Goal: Information Seeking & Learning: Learn about a topic

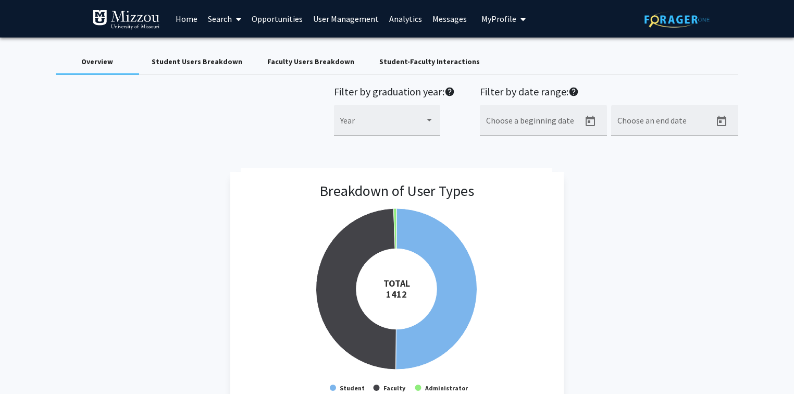
click at [188, 58] on div "Student Users Breakdown" at bounding box center [197, 61] width 91 height 11
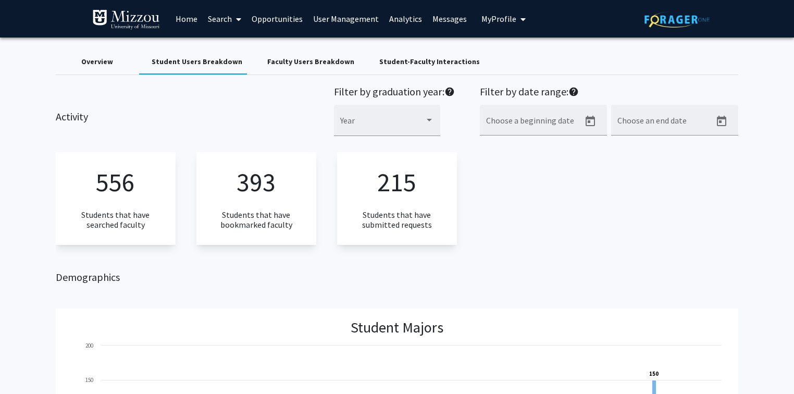
click at [611, 232] on div "556 Students that have searched faculty 393 Students that have bookmarked facul…" at bounding box center [397, 198] width 683 height 92
click at [333, 61] on div "Faculty Users Breakdown" at bounding box center [310, 61] width 87 height 11
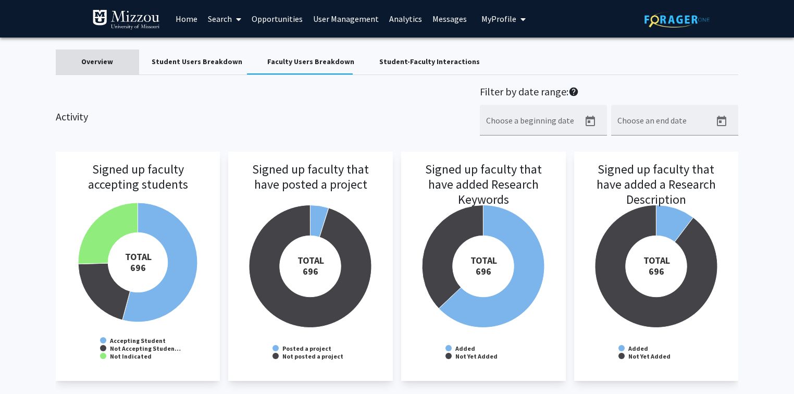
click at [101, 63] on div "Overview" at bounding box center [97, 61] width 32 height 11
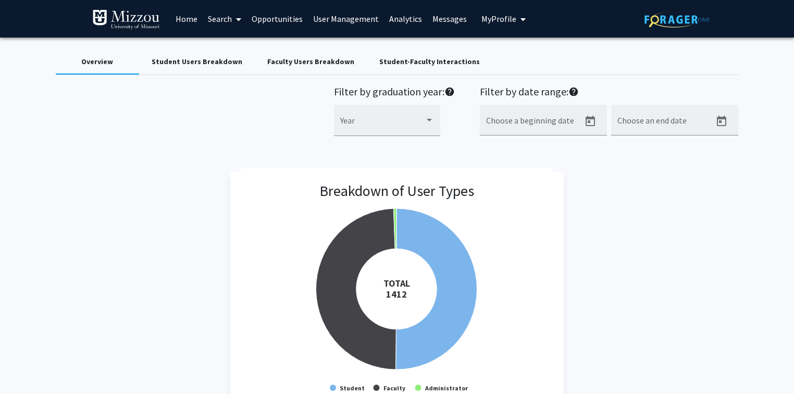
click at [394, 19] on link "Analytics" at bounding box center [405, 19] width 43 height 36
click at [402, 63] on div "Student-Faculty Interactions" at bounding box center [429, 61] width 101 height 11
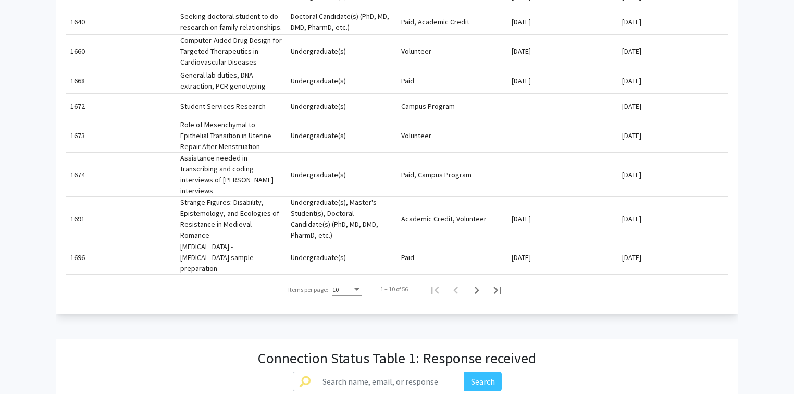
scroll to position [542, 0]
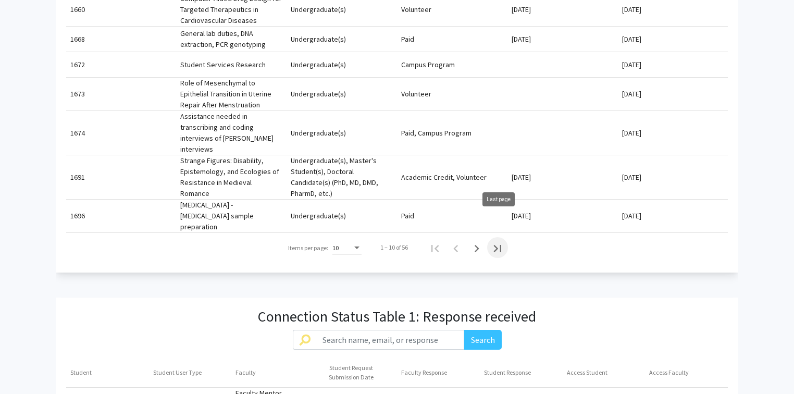
click at [498, 245] on icon "Last page" at bounding box center [497, 248] width 7 height 7
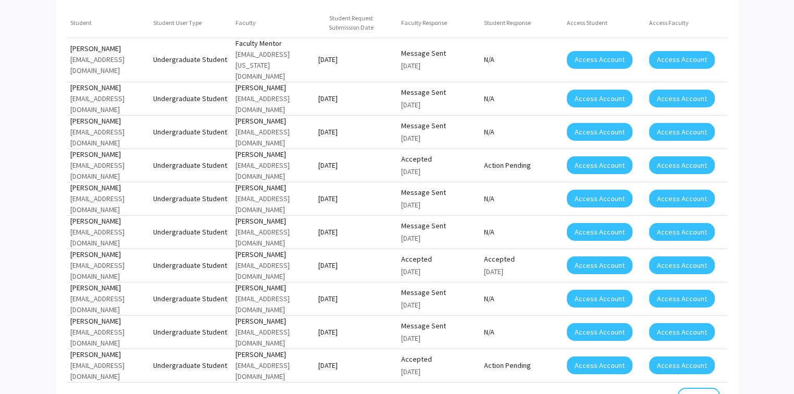
scroll to position [750, 0]
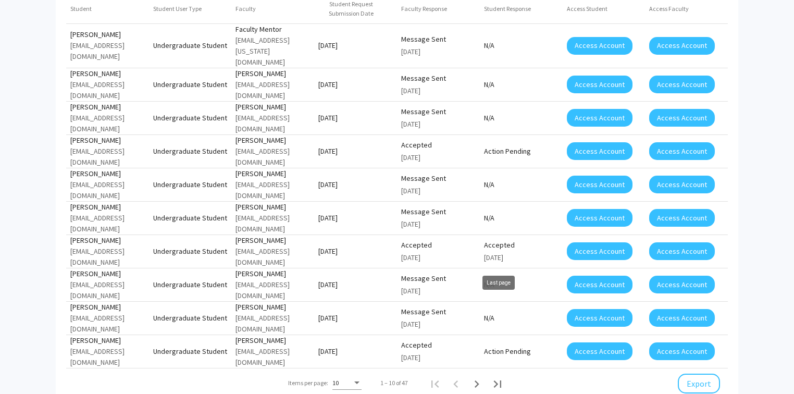
click at [497, 380] on icon "Last page" at bounding box center [497, 383] width 7 height 7
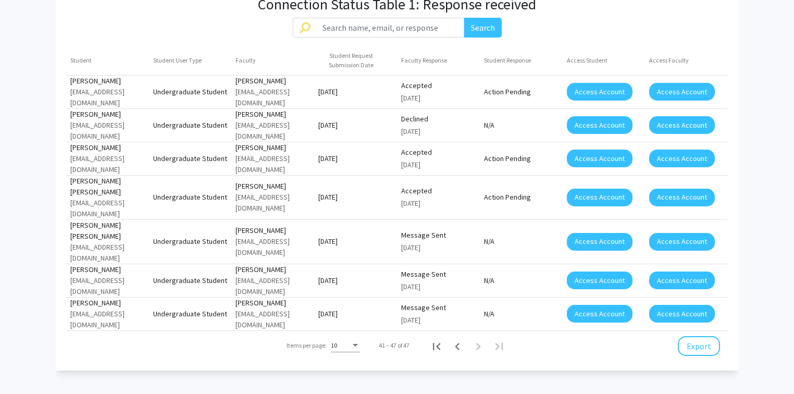
scroll to position [667, 0]
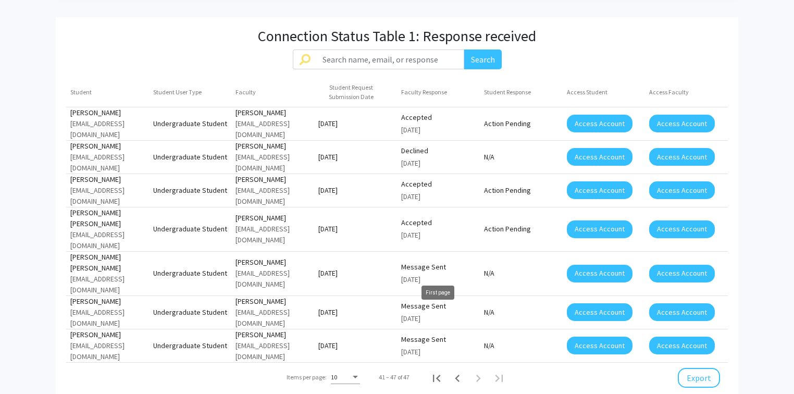
click at [438, 375] on icon "First page" at bounding box center [436, 378] width 7 height 7
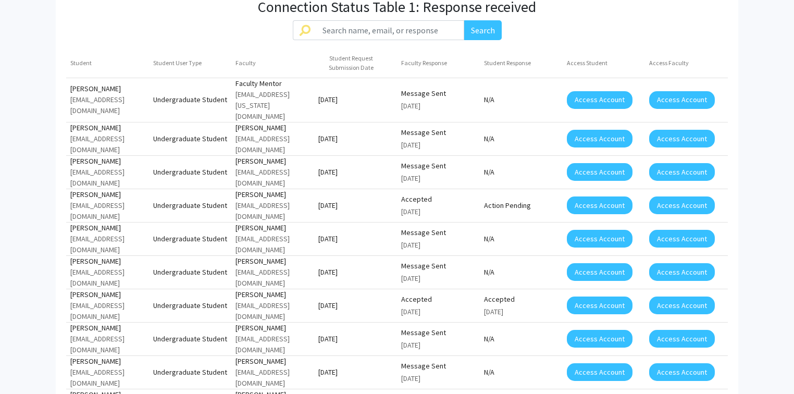
scroll to position [709, 0]
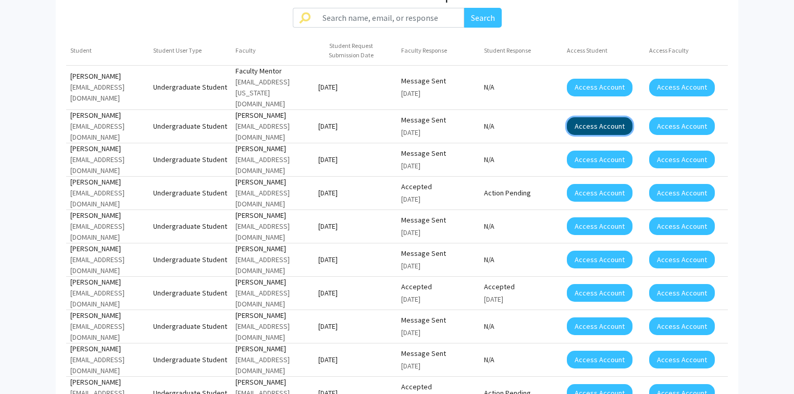
click at [579, 117] on button "Access Account" at bounding box center [600, 126] width 66 height 18
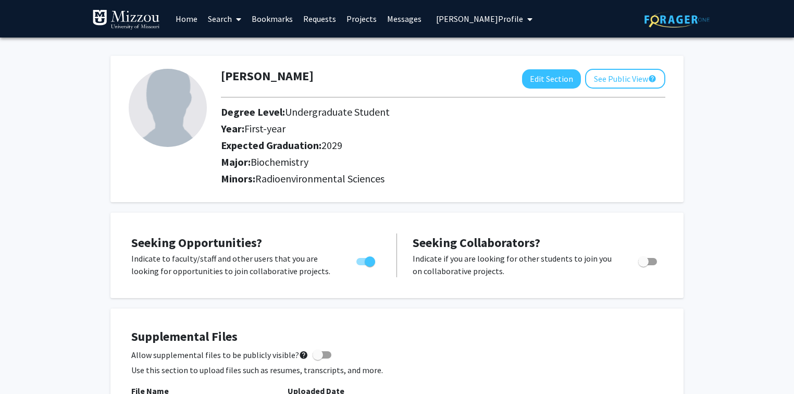
click at [313, 19] on link "Requests" at bounding box center [319, 19] width 43 height 36
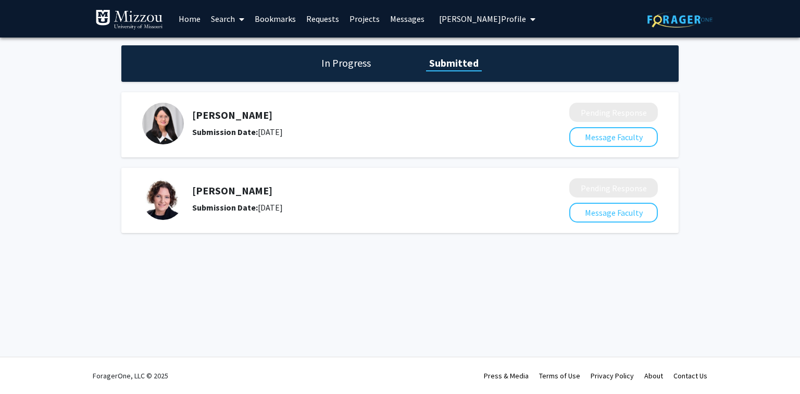
click at [401, 18] on link "Messages" at bounding box center [407, 19] width 45 height 36
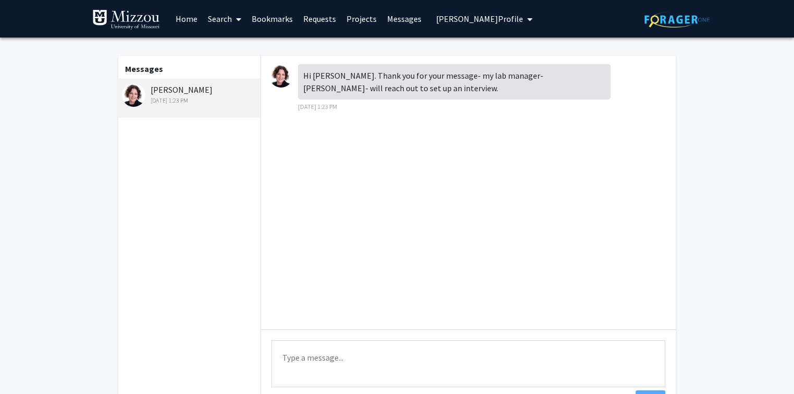
click at [396, 20] on link "Messages" at bounding box center [404, 19] width 45 height 36
click at [361, 21] on link "Projects" at bounding box center [361, 19] width 41 height 36
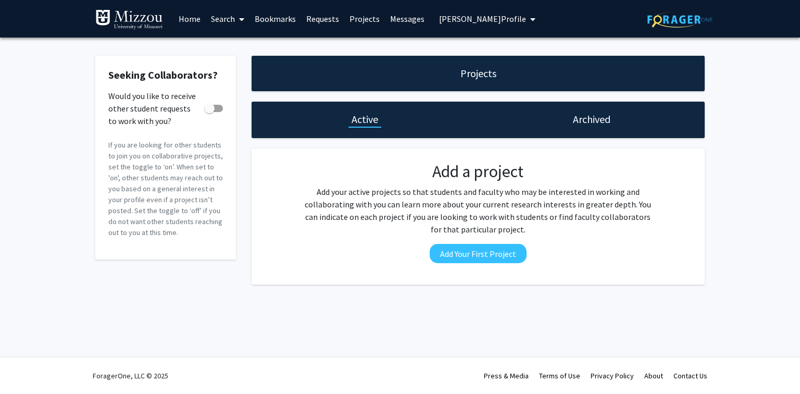
click at [325, 18] on link "Requests" at bounding box center [322, 19] width 43 height 36
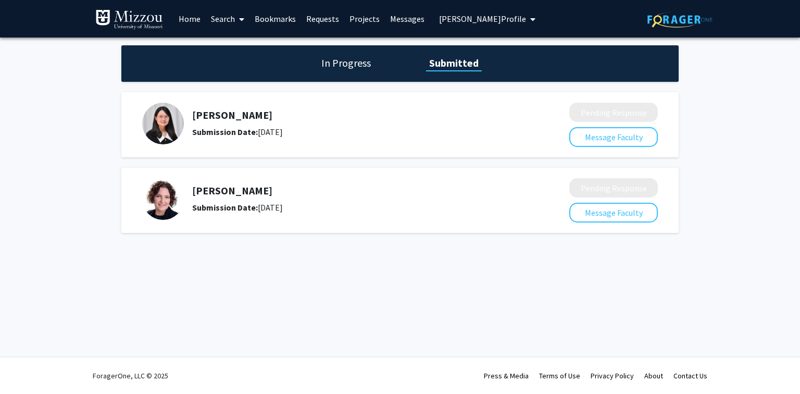
click at [414, 19] on link "Messages" at bounding box center [407, 19] width 45 height 36
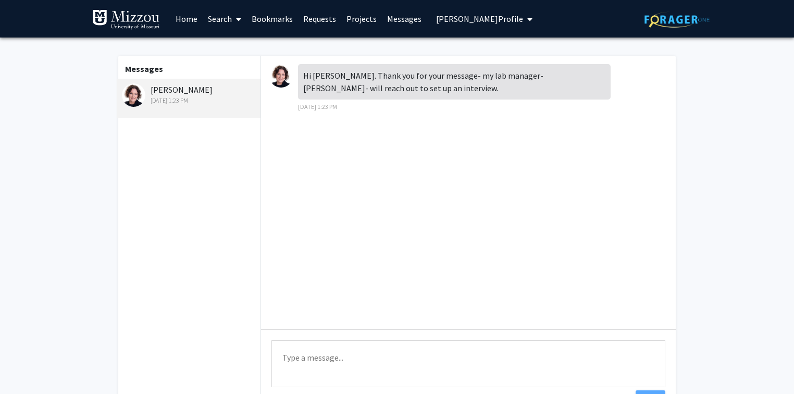
click at [393, 18] on link "Messages" at bounding box center [404, 19] width 45 height 36
click at [311, 19] on link "Requests" at bounding box center [319, 19] width 43 height 36
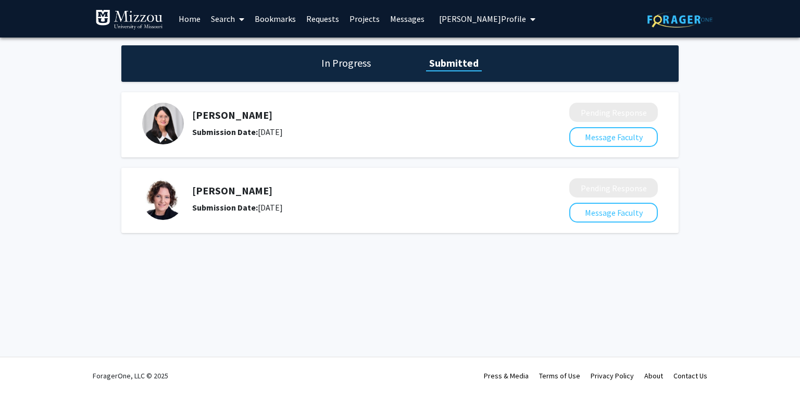
click at [223, 18] on link "Search" at bounding box center [228, 19] width 44 height 36
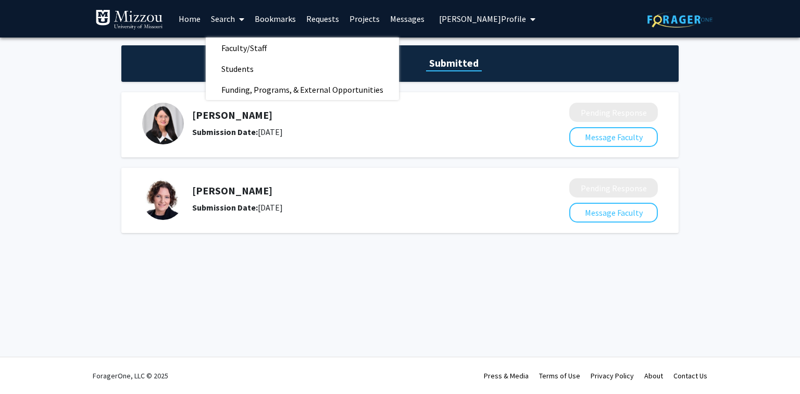
click at [467, 16] on span "Xander Meinhardt's Profile" at bounding box center [482, 19] width 87 height 10
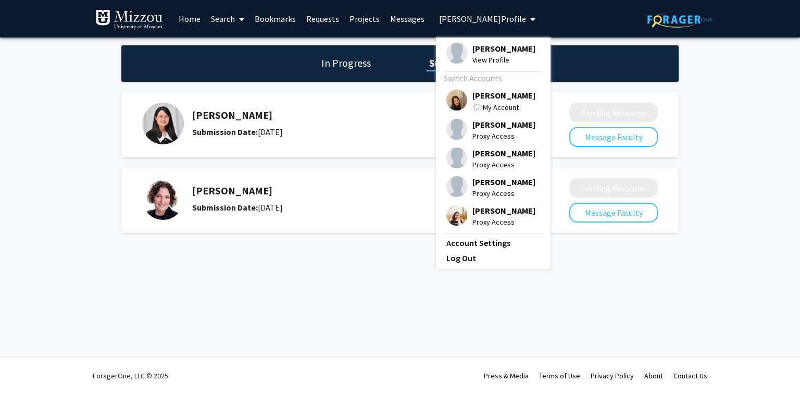
click at [485, 96] on span "[PERSON_NAME]" at bounding box center [504, 95] width 63 height 11
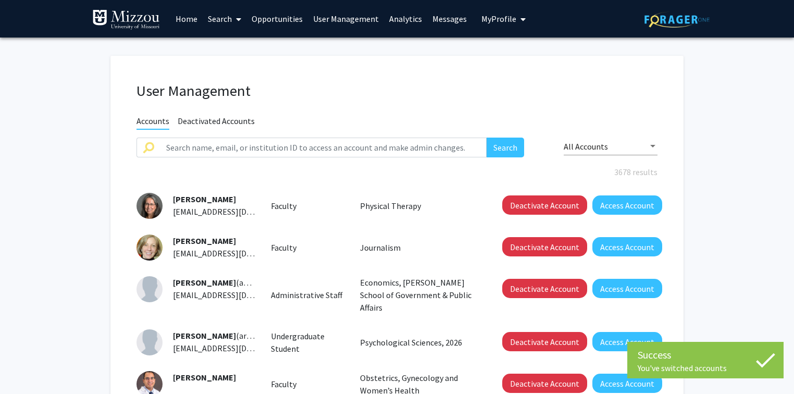
click at [746, 96] on fg-user-management "User Management Accounts Deactivated Accounts Search All Accounts 3678 results …" at bounding box center [397, 369] width 794 height 662
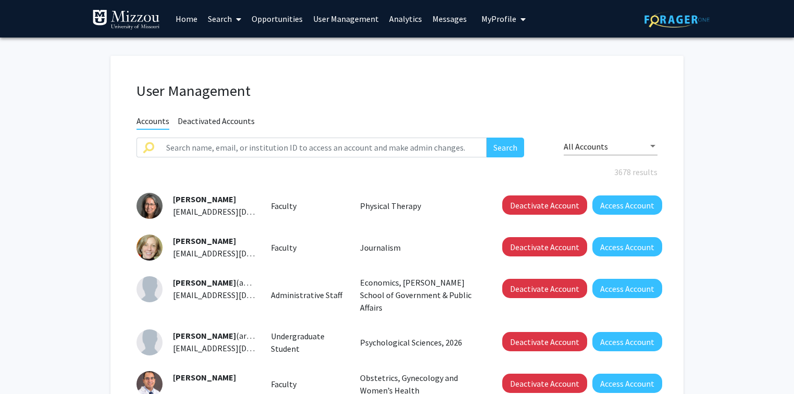
click at [406, 17] on link "Analytics" at bounding box center [405, 19] width 43 height 36
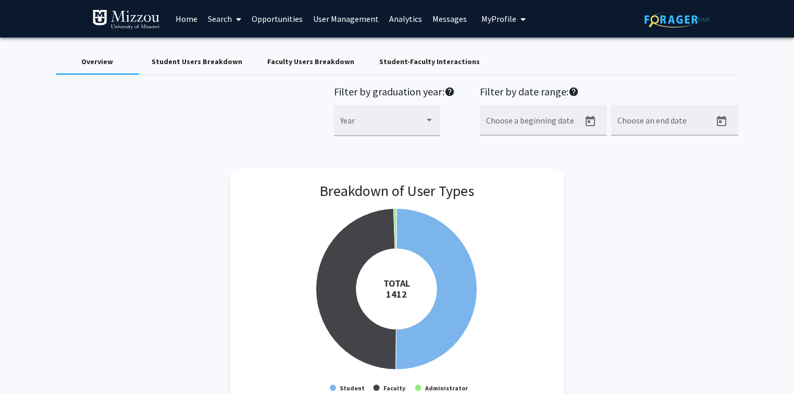
click at [489, 18] on span "My Profile" at bounding box center [498, 19] width 35 height 10
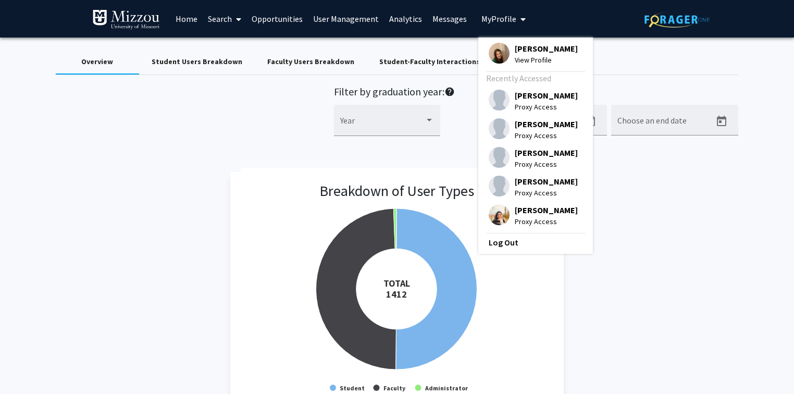
click at [517, 48] on span "[PERSON_NAME]" at bounding box center [546, 48] width 63 height 11
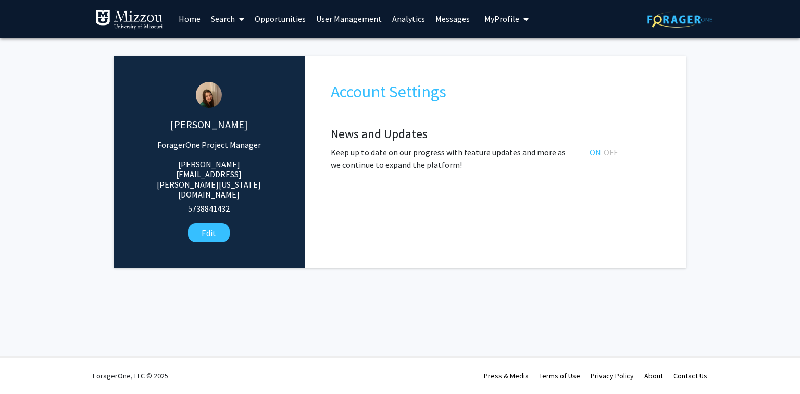
click at [498, 18] on span "My Profile" at bounding box center [502, 19] width 35 height 10
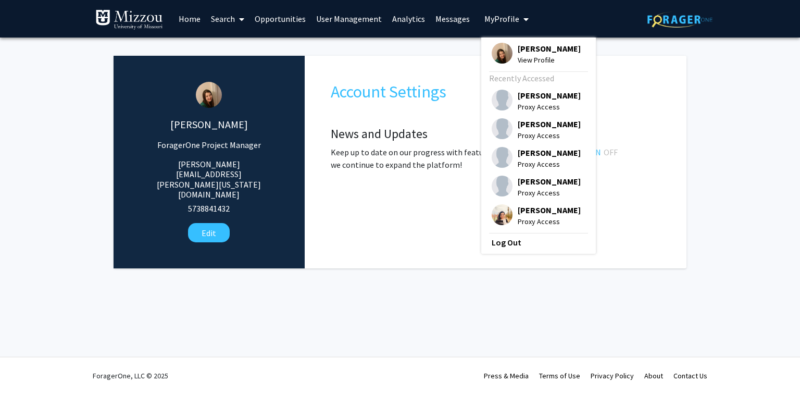
click at [734, 96] on fg-administrator "Katie Palmer ForagerOne Project Manager katie.palmer@missouri.edu 5738841432 Ed…" at bounding box center [400, 165] width 800 height 254
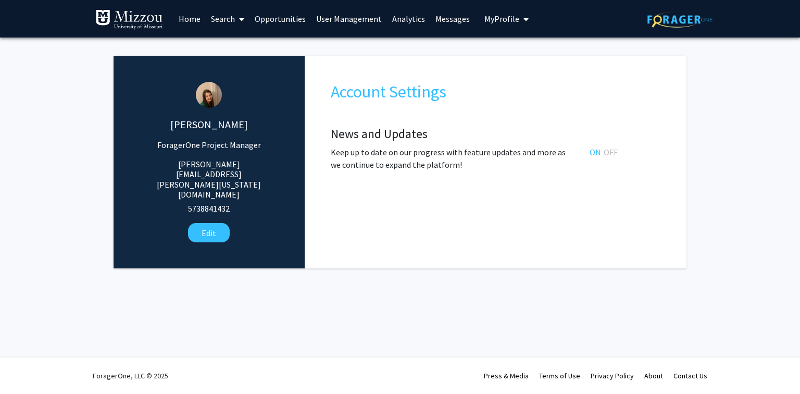
click at [509, 19] on span "My Profile" at bounding box center [502, 19] width 35 height 10
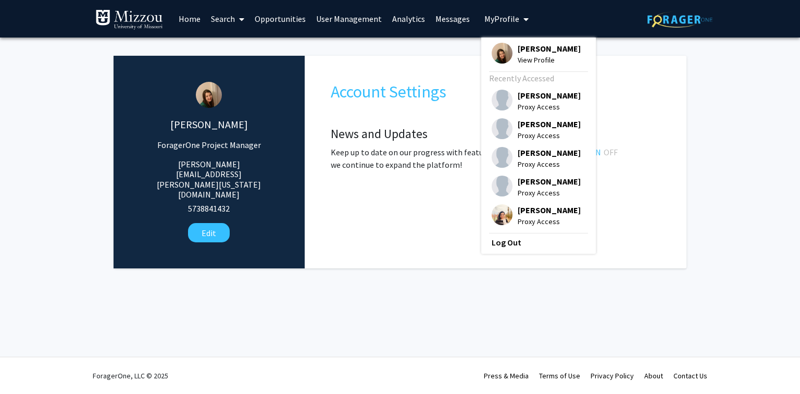
click at [351, 20] on link "User Management" at bounding box center [349, 19] width 76 height 36
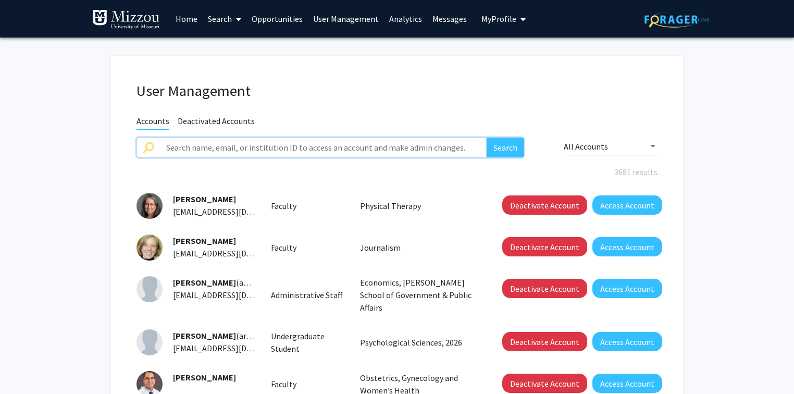
click at [349, 147] on input "text" at bounding box center [323, 148] width 327 height 20
type input "faculty mentor"
click at [505, 151] on button "Search" at bounding box center [506, 148] width 38 height 20
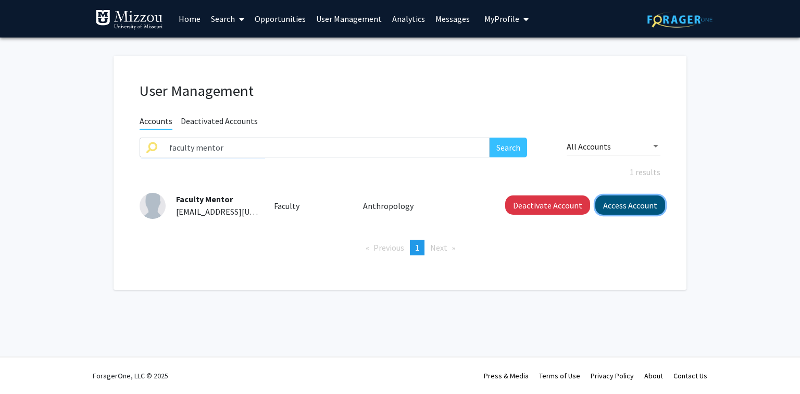
click at [625, 203] on button "Access Account" at bounding box center [631, 204] width 70 height 19
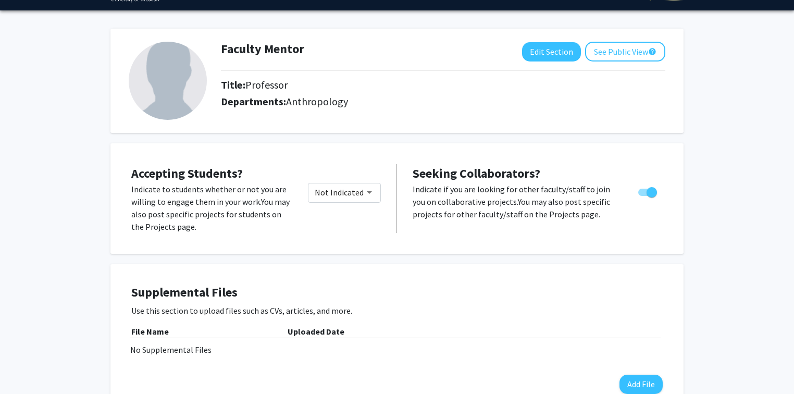
scroll to position [42, 0]
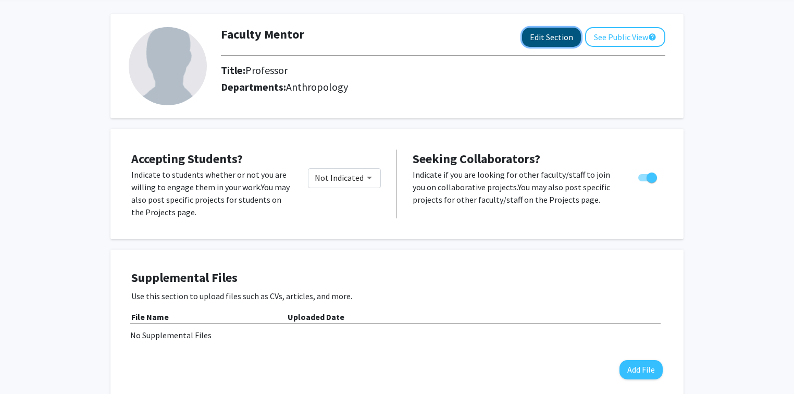
click at [533, 35] on button "Edit Section" at bounding box center [551, 37] width 59 height 19
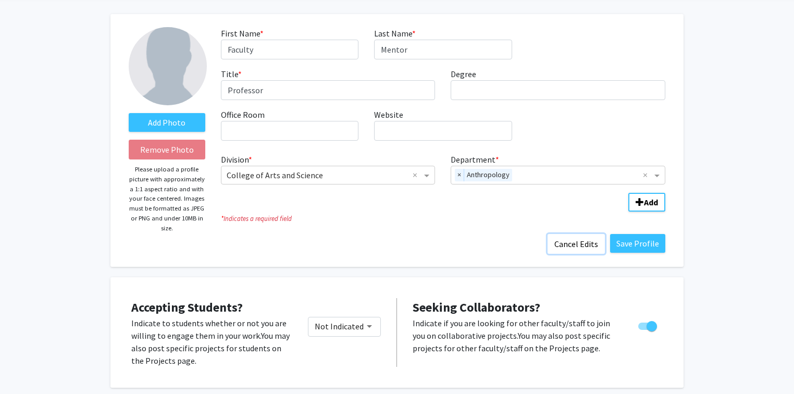
click at [565, 241] on button "Cancel Edits" at bounding box center [576, 244] width 57 height 20
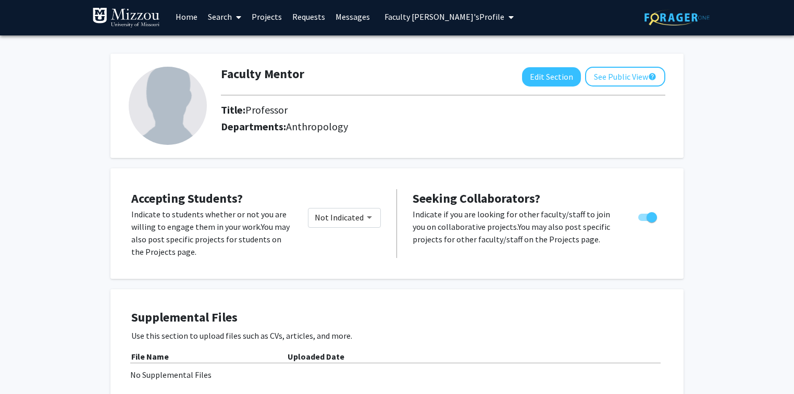
scroll to position [0, 0]
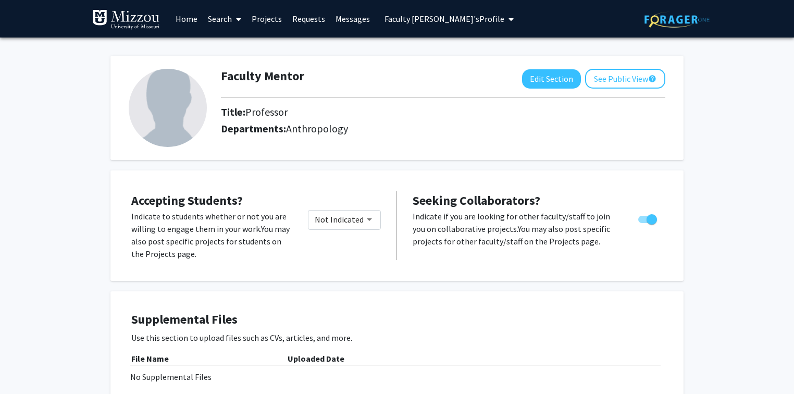
click at [223, 19] on link "Search" at bounding box center [225, 19] width 44 height 36
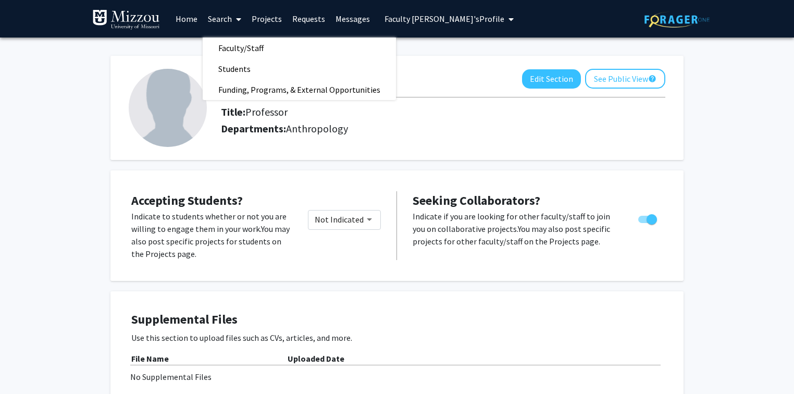
click at [263, 19] on link "Projects" at bounding box center [266, 19] width 41 height 36
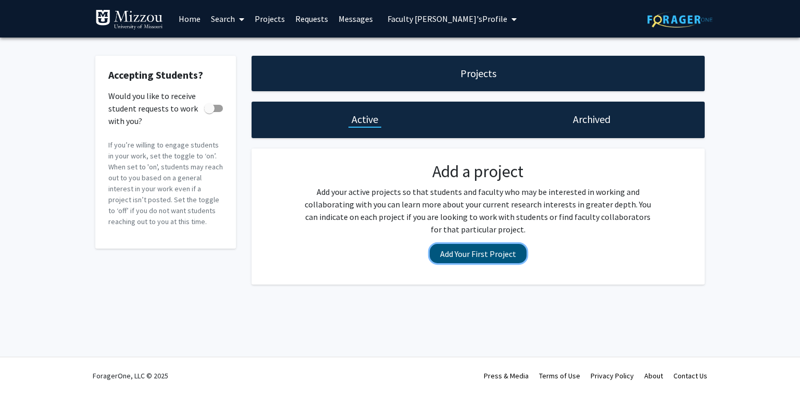
click at [442, 260] on button "Add Your First Project" at bounding box center [478, 253] width 97 height 19
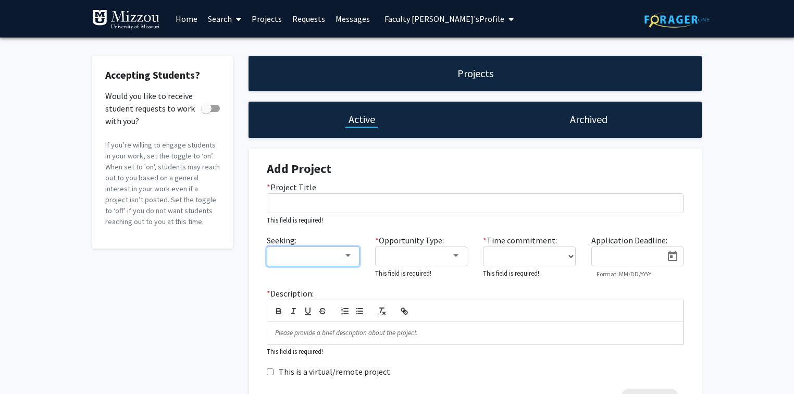
click at [322, 256] on div at bounding box center [309, 256] width 70 height 13
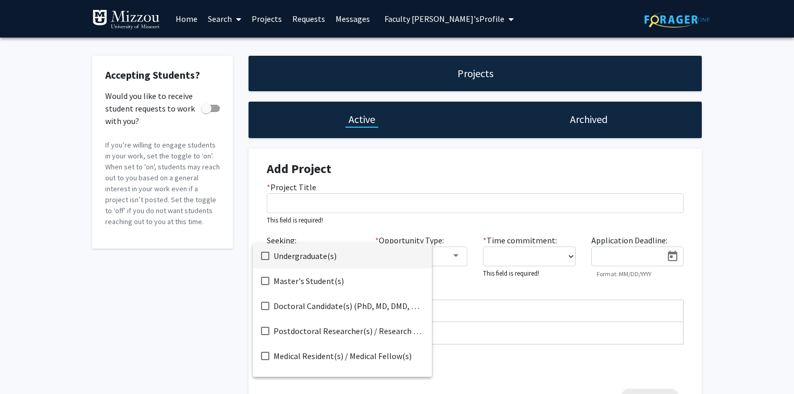
click at [327, 228] on div at bounding box center [397, 197] width 794 height 394
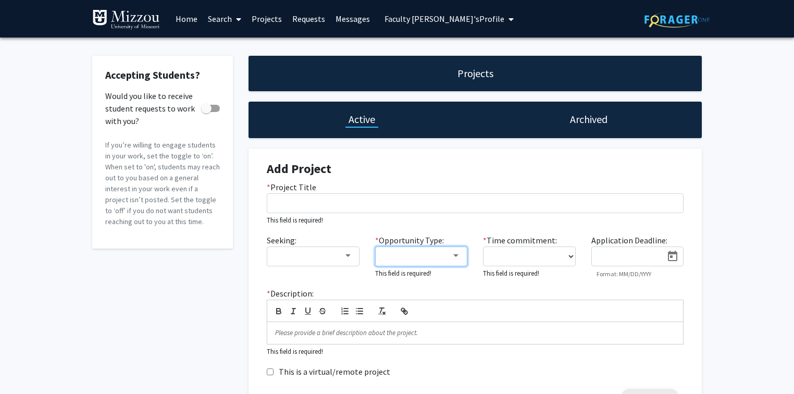
click at [400, 251] on div at bounding box center [417, 256] width 70 height 13
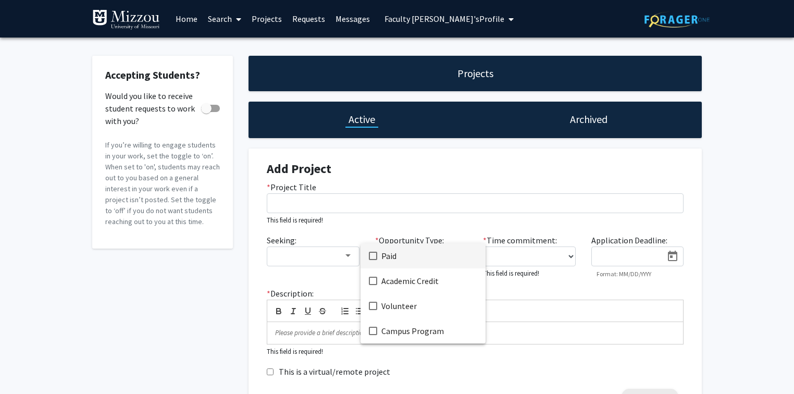
click at [563, 278] on div at bounding box center [397, 197] width 794 height 394
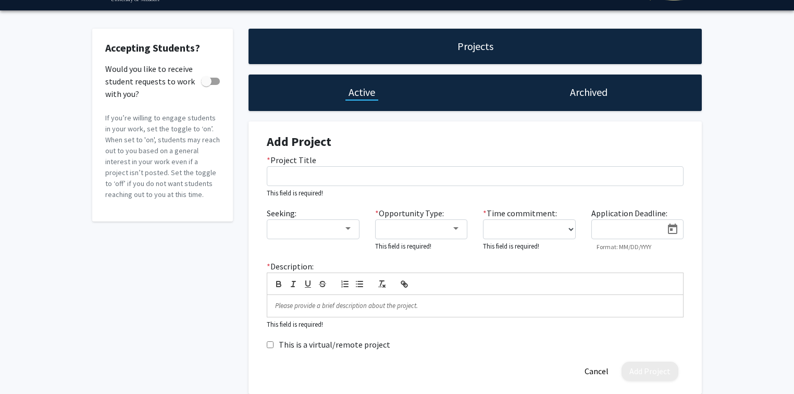
scroll to position [42, 0]
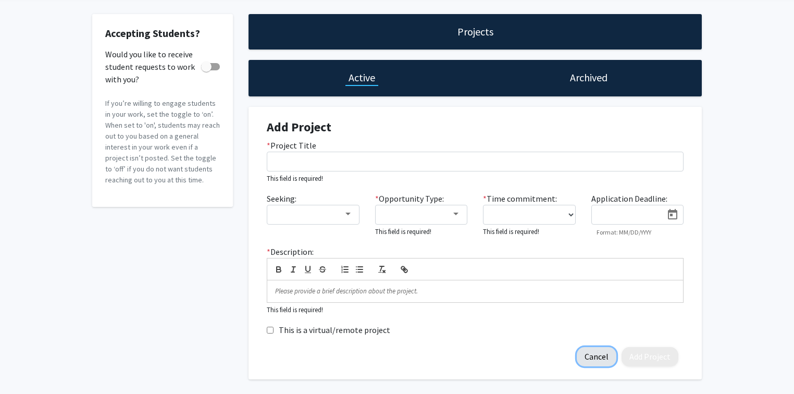
click at [598, 354] on button "Cancel" at bounding box center [597, 356] width 40 height 19
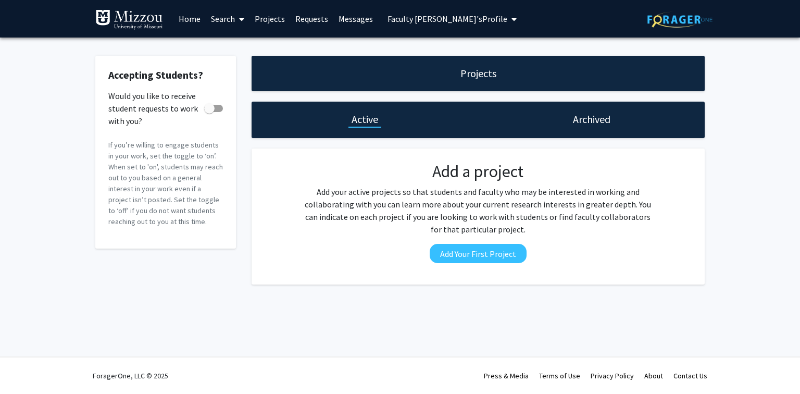
click at [761, 158] on div "Accepting Students? Would you like to receive student requests to work with you…" at bounding box center [400, 173] width 800 height 270
click at [303, 19] on link "Requests" at bounding box center [311, 19] width 43 height 36
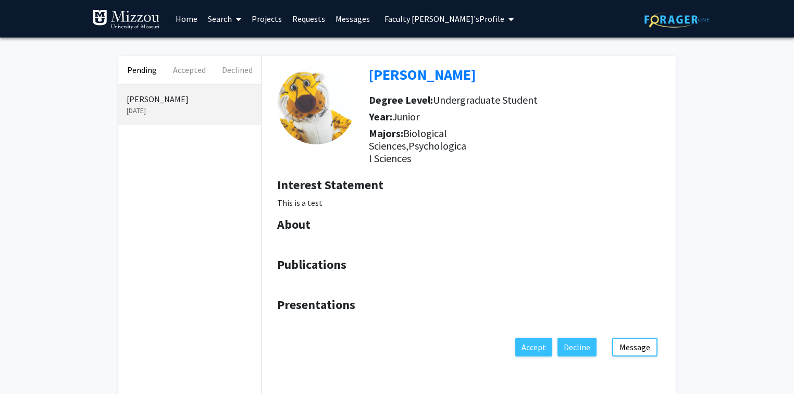
click at [143, 70] on button "Pending" at bounding box center [141, 70] width 47 height 28
click at [180, 72] on button "Accepted" at bounding box center [189, 70] width 47 height 28
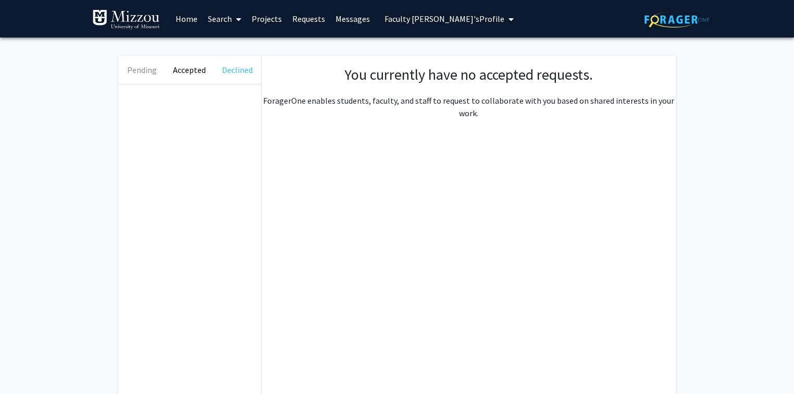
click at [233, 70] on button "Declined" at bounding box center [237, 70] width 47 height 28
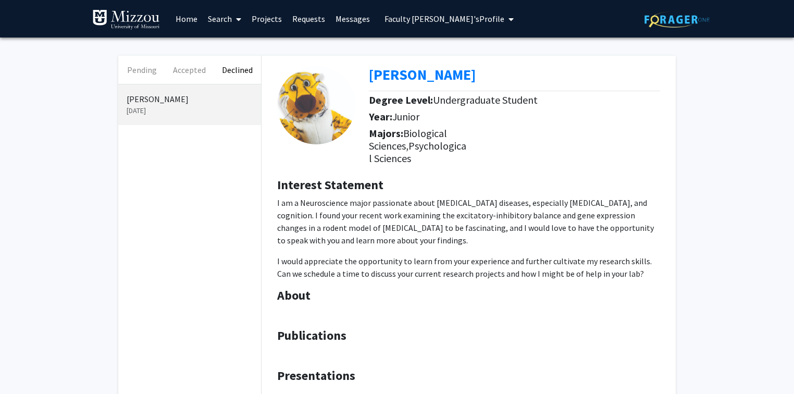
click at [214, 19] on link "Search" at bounding box center [225, 19] width 44 height 36
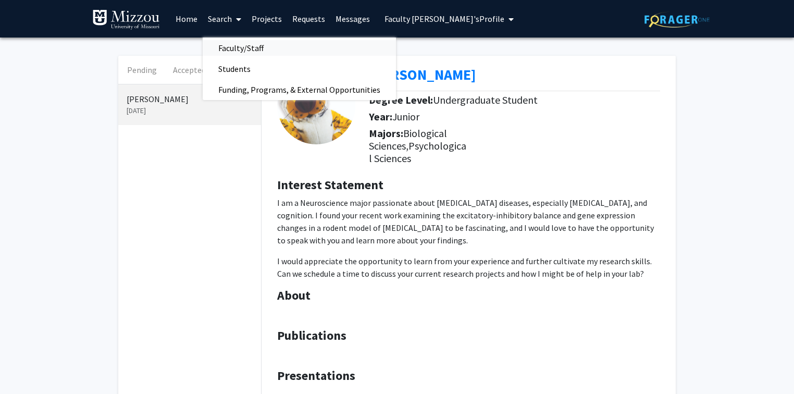
click at [237, 46] on span "Faculty/Staff" at bounding box center [241, 48] width 77 height 21
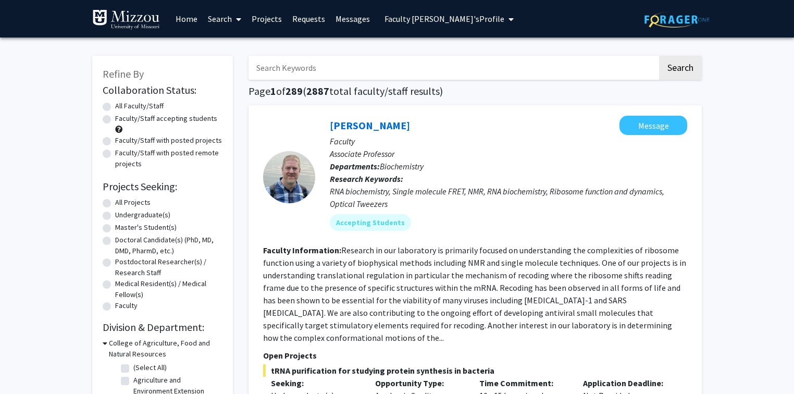
click at [215, 21] on link "Search" at bounding box center [225, 19] width 44 height 36
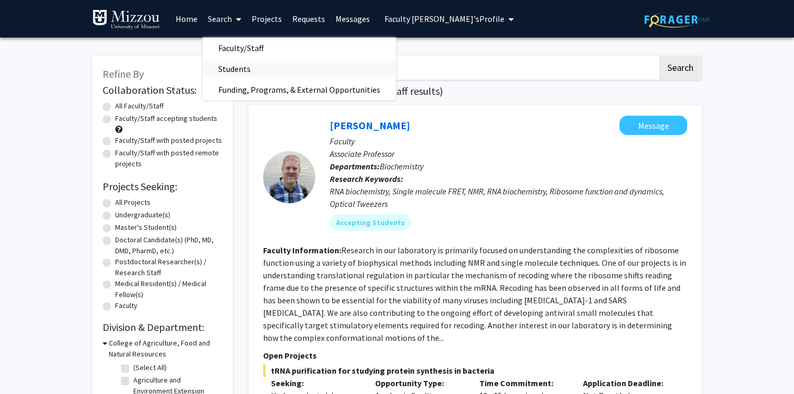
click at [219, 70] on span "Students" at bounding box center [235, 68] width 64 height 21
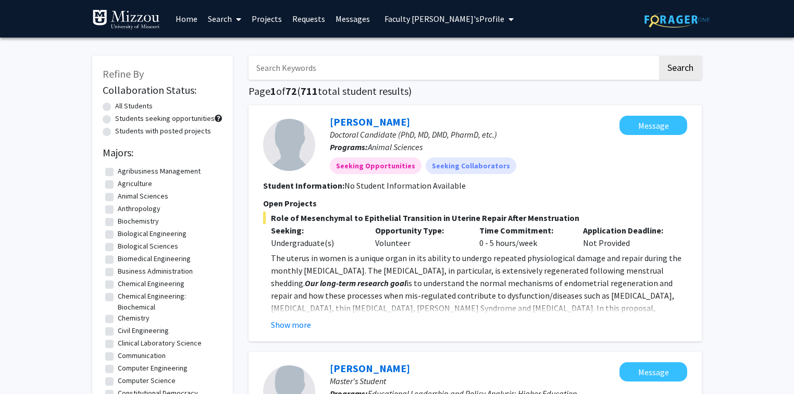
click at [219, 22] on link "Search" at bounding box center [225, 19] width 44 height 36
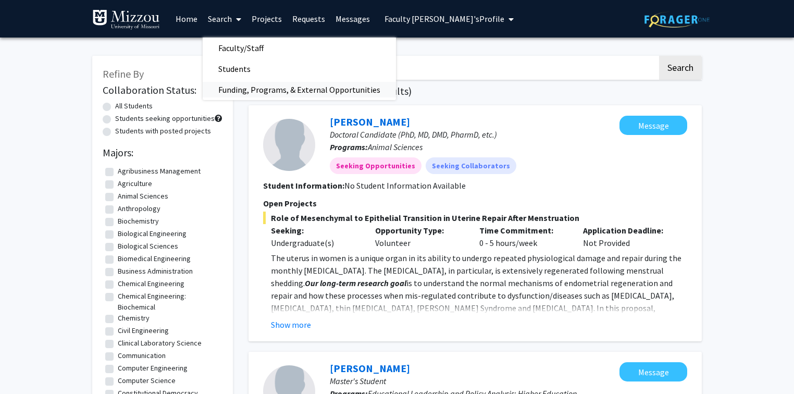
click at [231, 92] on span "Funding, Programs, & External Opportunities" at bounding box center [299, 89] width 193 height 21
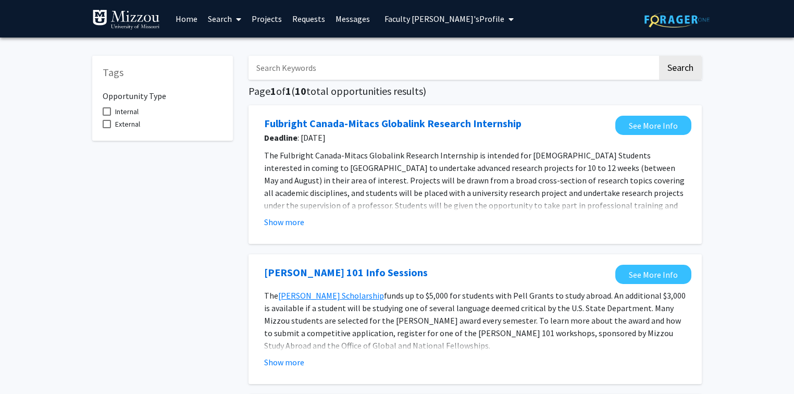
click at [451, 19] on span "Faculty Mentor's Profile" at bounding box center [445, 19] width 120 height 10
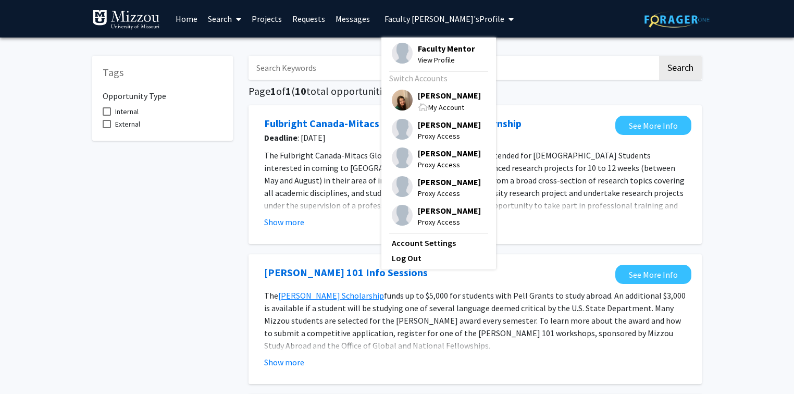
click at [426, 94] on span "[PERSON_NAME]" at bounding box center [449, 95] width 63 height 11
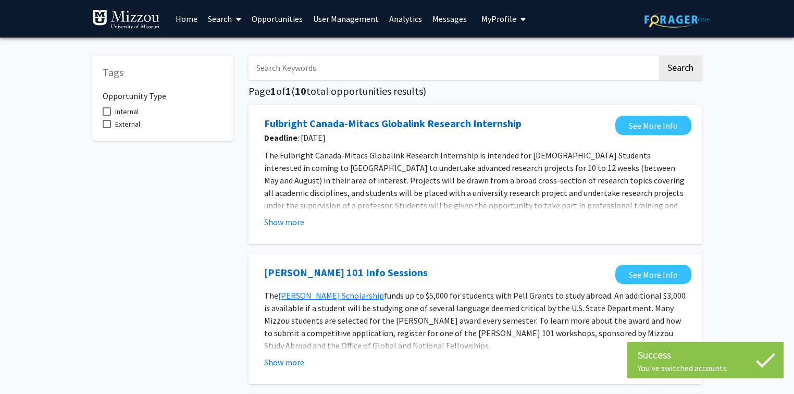
click at [396, 19] on link "Analytics" at bounding box center [405, 19] width 43 height 36
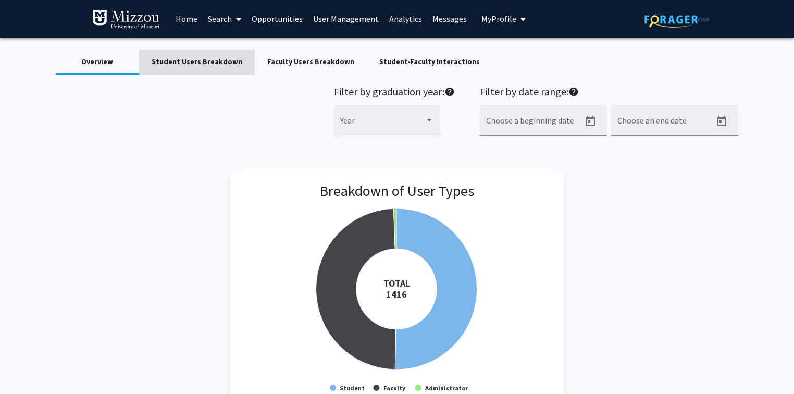
click at [209, 62] on div "Student Users Breakdown" at bounding box center [197, 61] width 91 height 11
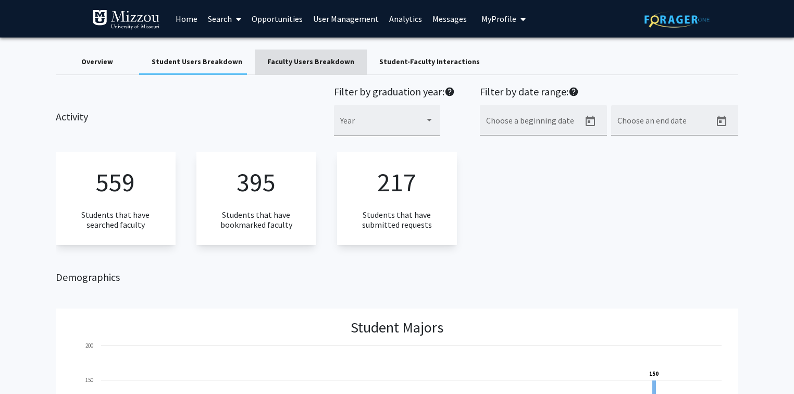
click at [317, 63] on div "Faculty Users Breakdown" at bounding box center [310, 61] width 87 height 11
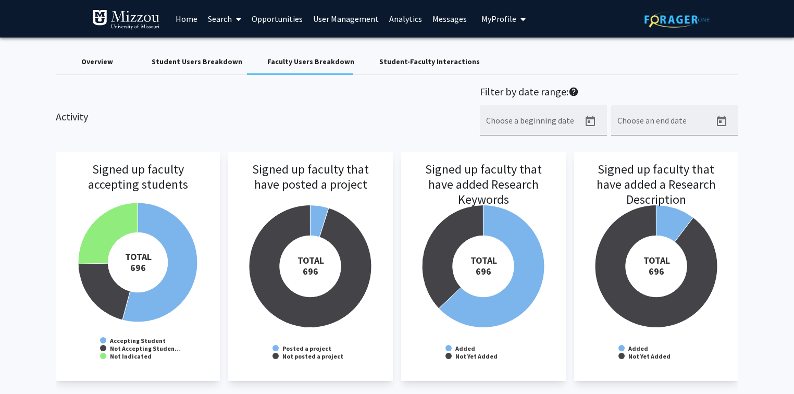
click at [418, 63] on div "Student-Faculty Interactions" at bounding box center [429, 61] width 101 height 11
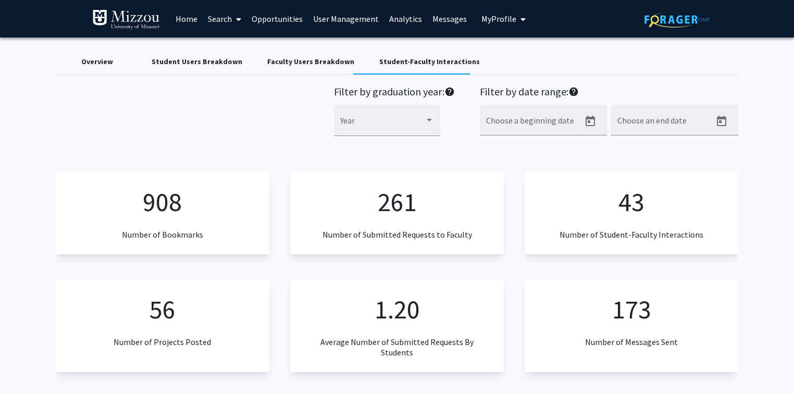
click at [108, 60] on div "Overview" at bounding box center [97, 61] width 32 height 11
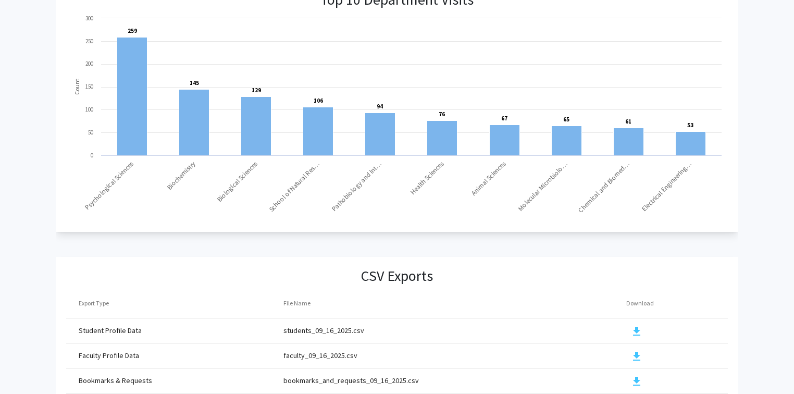
scroll to position [1118, 0]
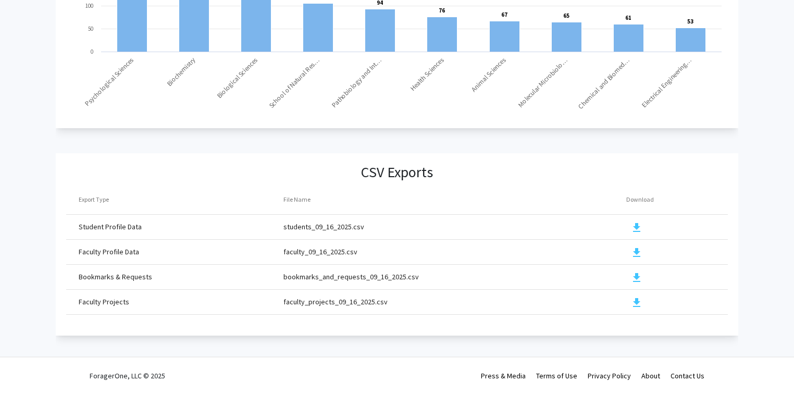
click at [636, 221] on mat-icon "download" at bounding box center [637, 227] width 13 height 13
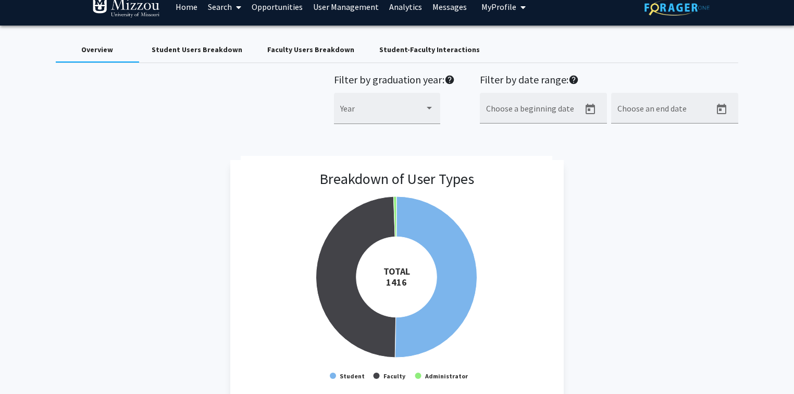
scroll to position [0, 0]
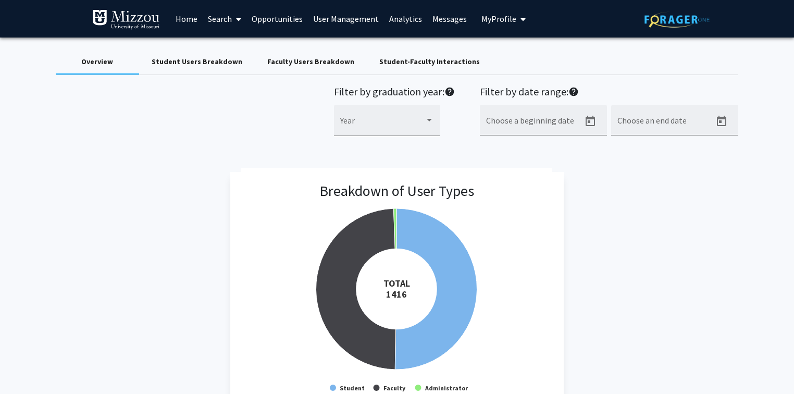
click at [725, 210] on div "Breakdown of User Types Created with Highcharts 9.3.3 TOTAL ​ 1416 Student Facu…" at bounding box center [397, 292] width 683 height 241
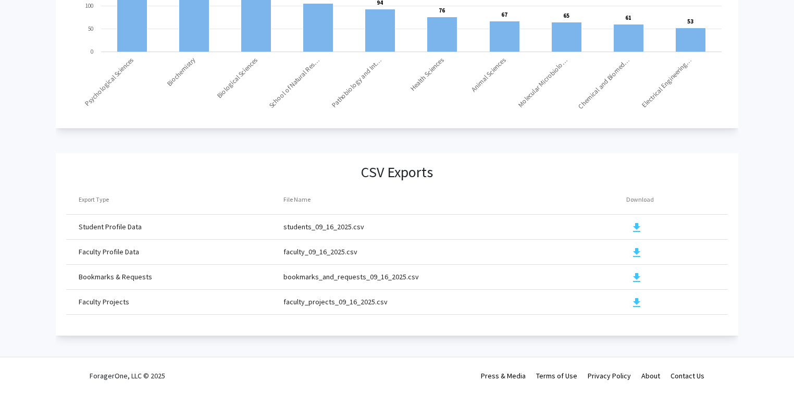
scroll to position [1118, 0]
click at [637, 221] on mat-icon "download" at bounding box center [637, 227] width 13 height 13
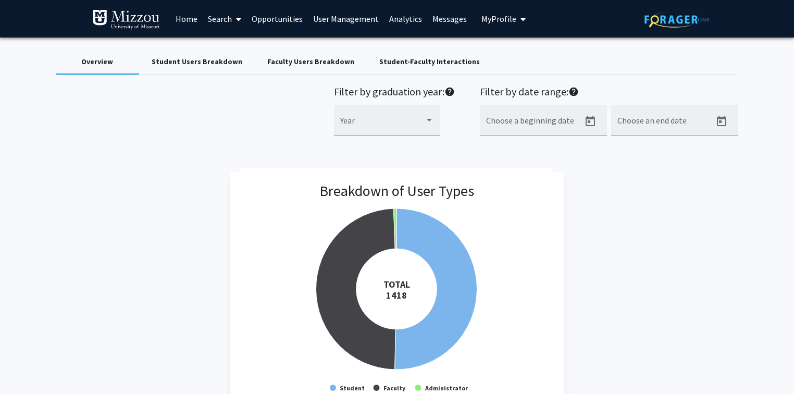
click at [646, 54] on div "Overview Student Users Breakdown Faculty Users Breakdown Student-Faculty Intera…" at bounding box center [397, 62] width 683 height 25
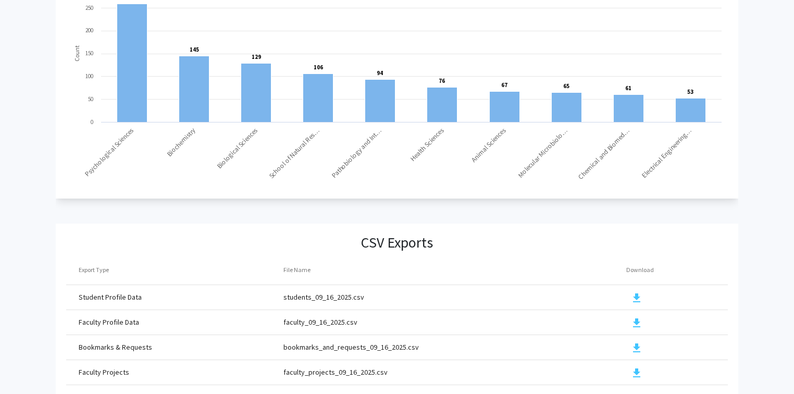
scroll to position [1118, 0]
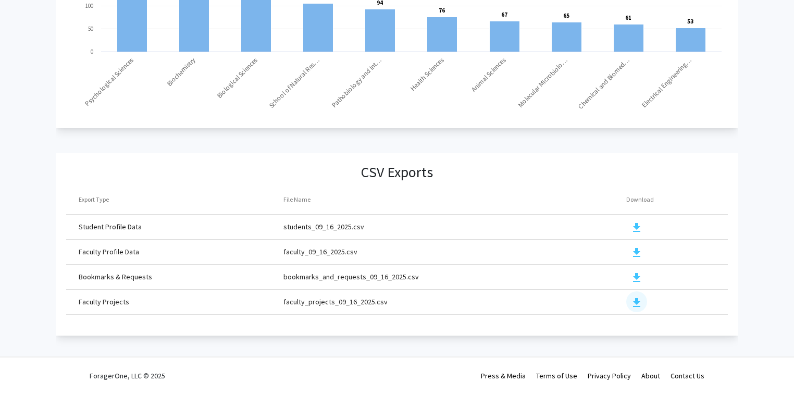
click at [635, 297] on mat-icon "download" at bounding box center [637, 303] width 13 height 13
